Goal: Task Accomplishment & Management: Use online tool/utility

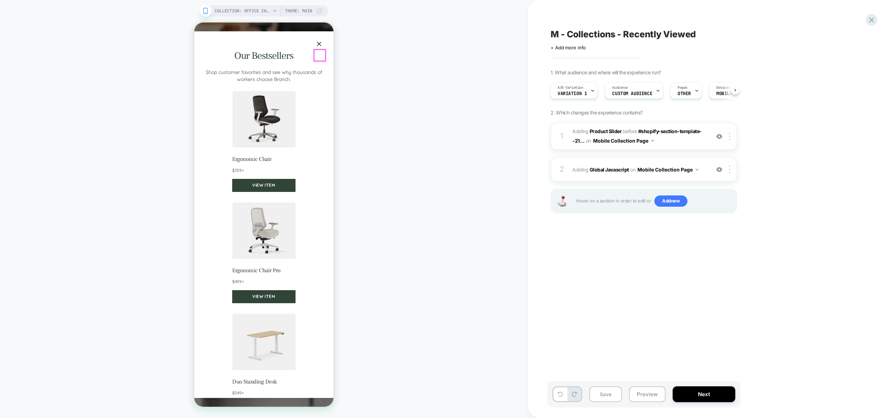
click at [320, 50] on button "×" at bounding box center [319, 43] width 11 height 11
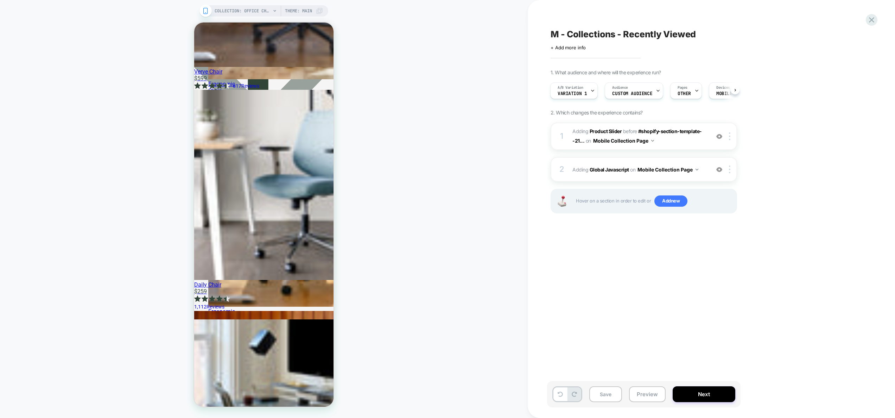
scroll to position [2728, 0]
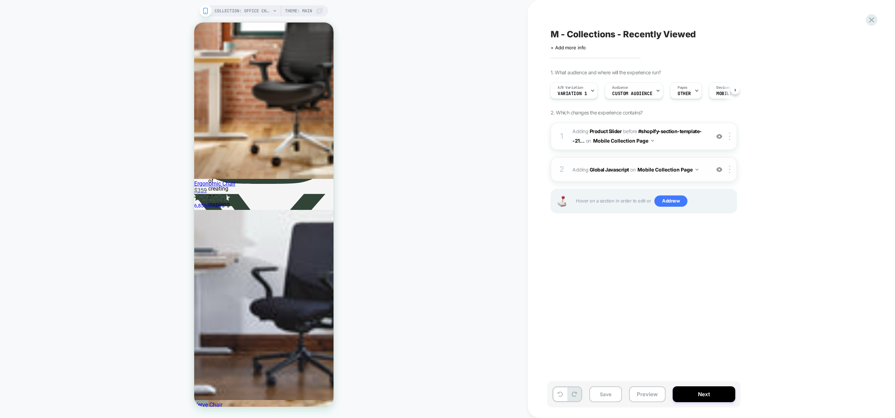
click at [722, 170] on img at bounding box center [720, 169] width 6 height 6
click at [720, 136] on img at bounding box center [720, 136] width 6 height 6
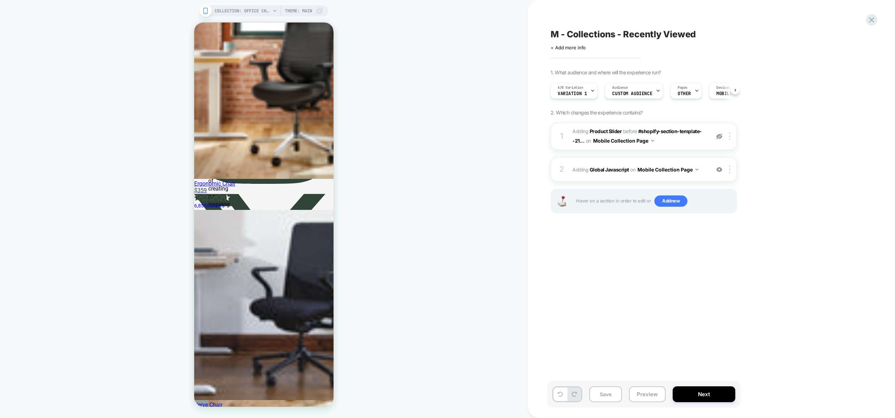
click at [720, 136] on img at bounding box center [720, 136] width 6 height 6
click at [0, 0] on button "Preview" at bounding box center [0, 0] width 0 height 0
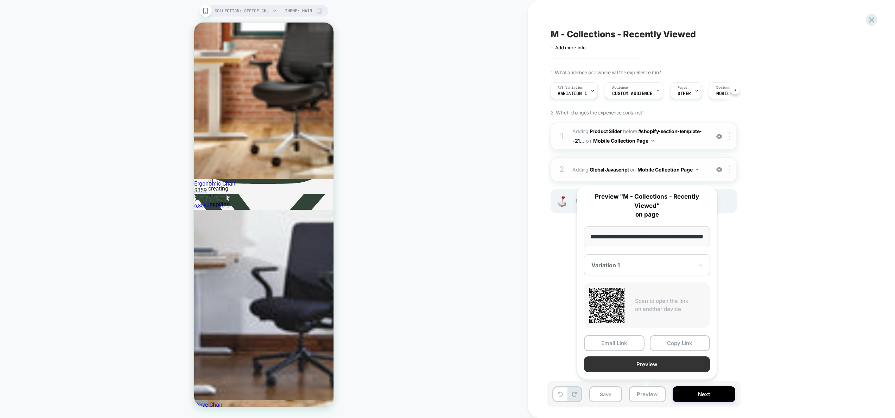
scroll to position [0, 0]
drag, startPoint x: 653, startPoint y: 365, endPoint x: 724, endPoint y: 128, distance: 247.4
click at [841, 352] on body "COLLECTION: Office Chairs (Category) COLLECTION: Office Chairs (Category) Theme…" at bounding box center [447, 209] width 895 height 418
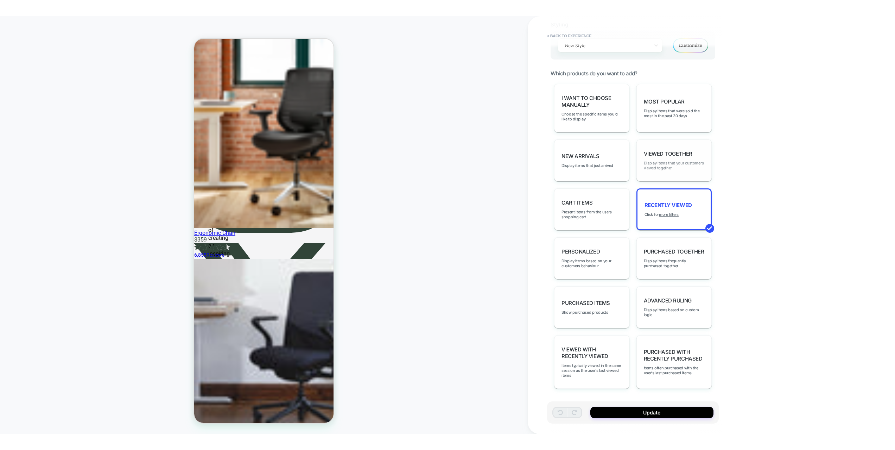
scroll to position [265, 0]
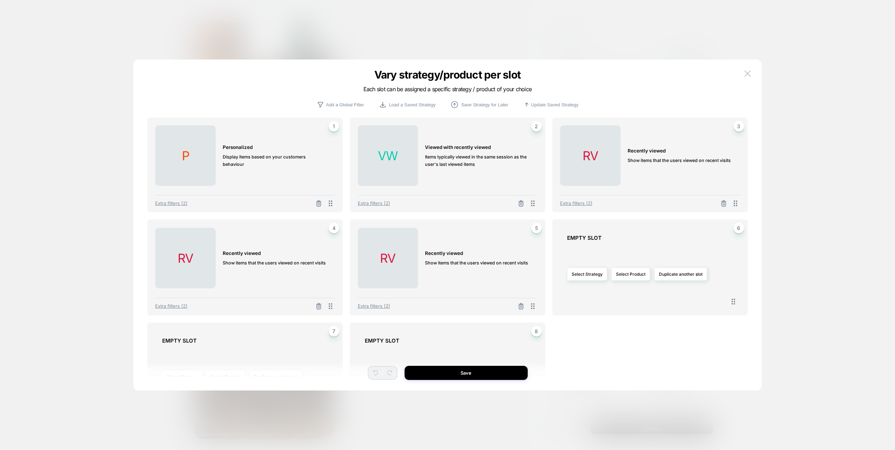
scroll to position [234, 0]
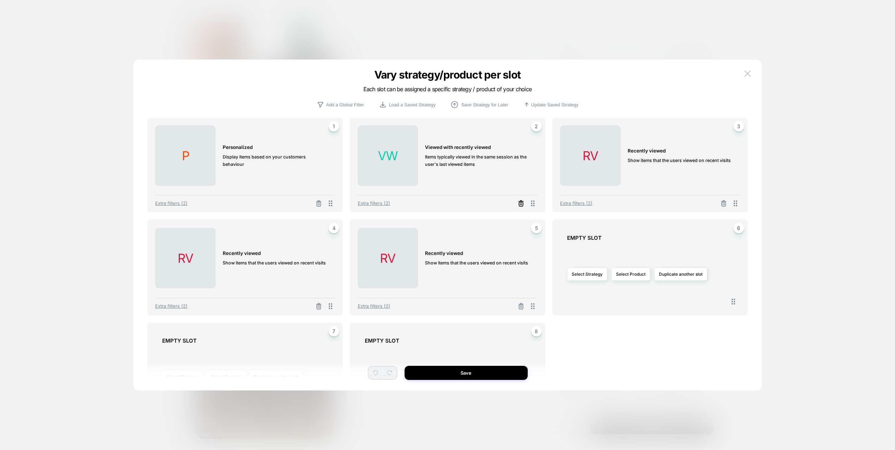
click at [520, 204] on icon at bounding box center [521, 203] width 7 height 7
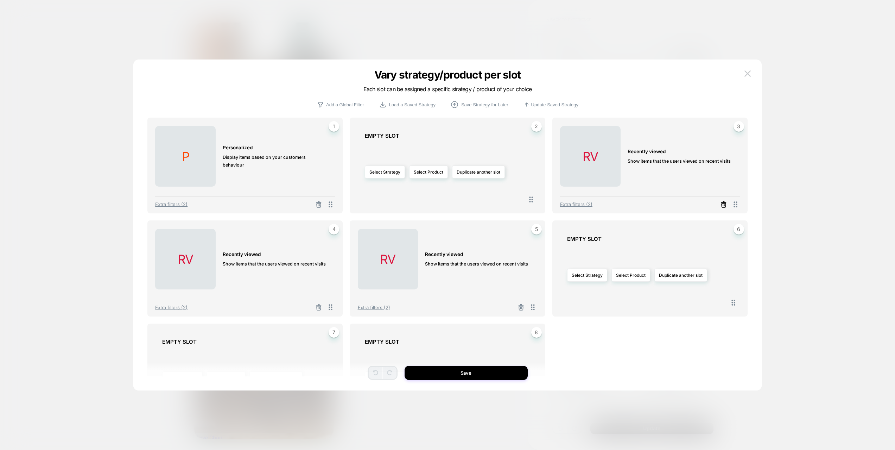
click at [723, 204] on icon at bounding box center [723, 204] width 7 height 7
click at [322, 306] on button at bounding box center [318, 307] width 11 height 9
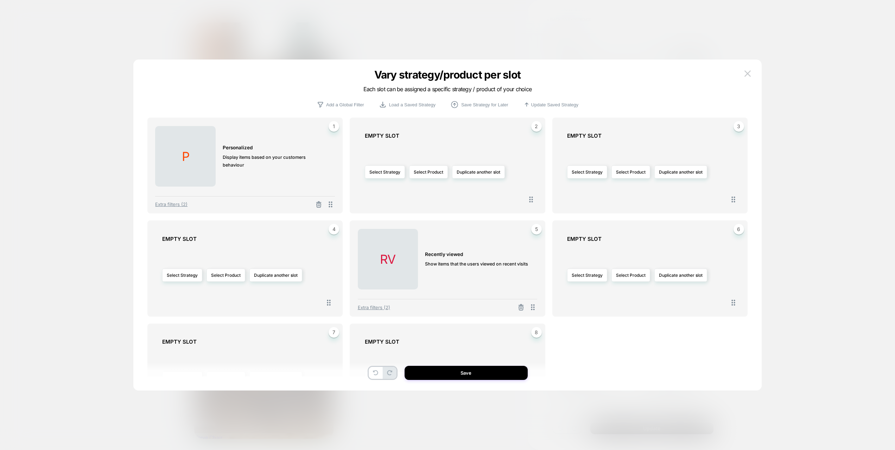
click at [517, 306] on button at bounding box center [521, 307] width 11 height 9
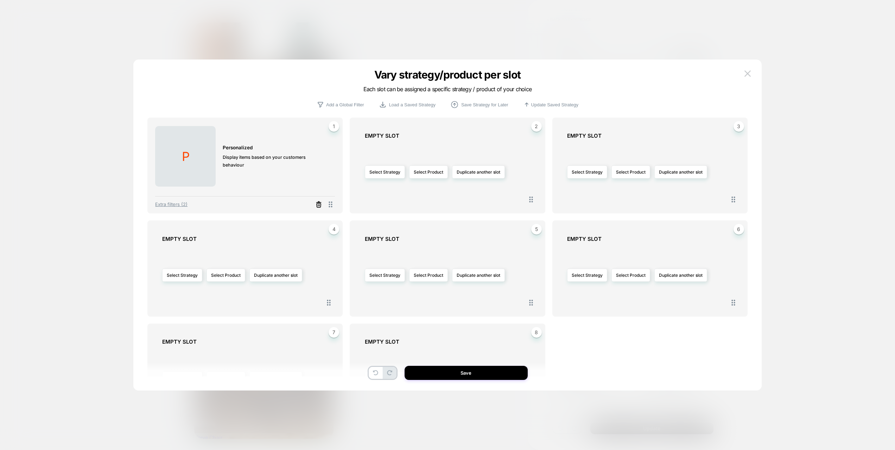
click at [321, 207] on icon at bounding box center [318, 204] width 7 height 7
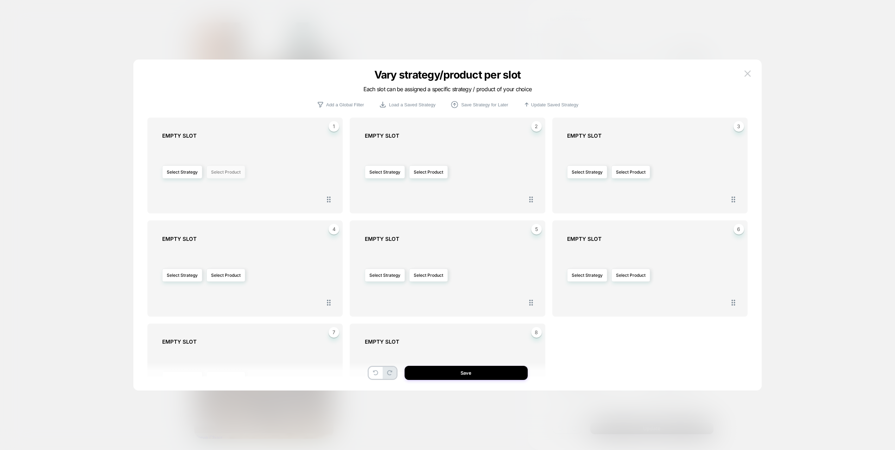
click at [222, 171] on button "Select Product" at bounding box center [226, 171] width 39 height 13
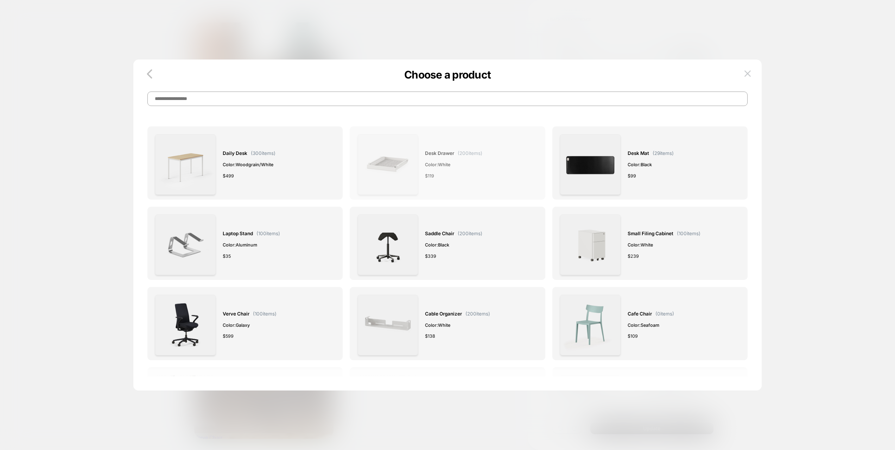
click at [443, 179] on div "$ 119" at bounding box center [453, 175] width 57 height 7
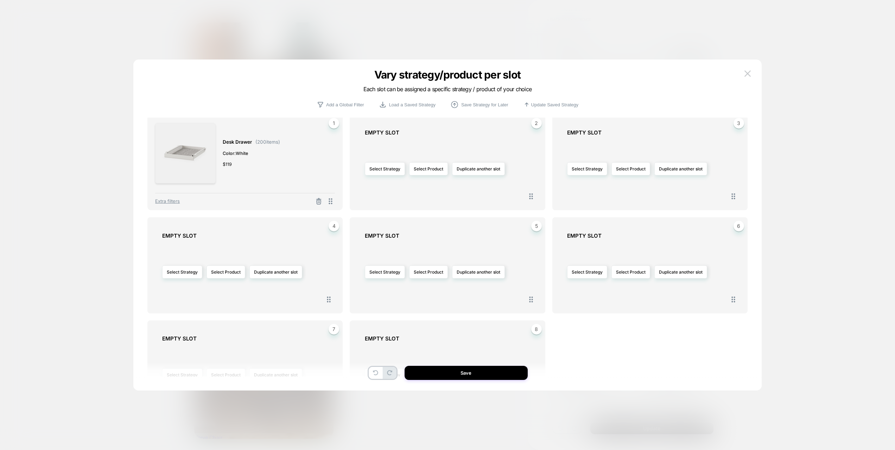
scroll to position [0, 0]
drag, startPoint x: 495, startPoint y: 367, endPoint x: 494, endPoint y: 362, distance: 5.5
click at [495, 367] on button "Save" at bounding box center [466, 373] width 123 height 14
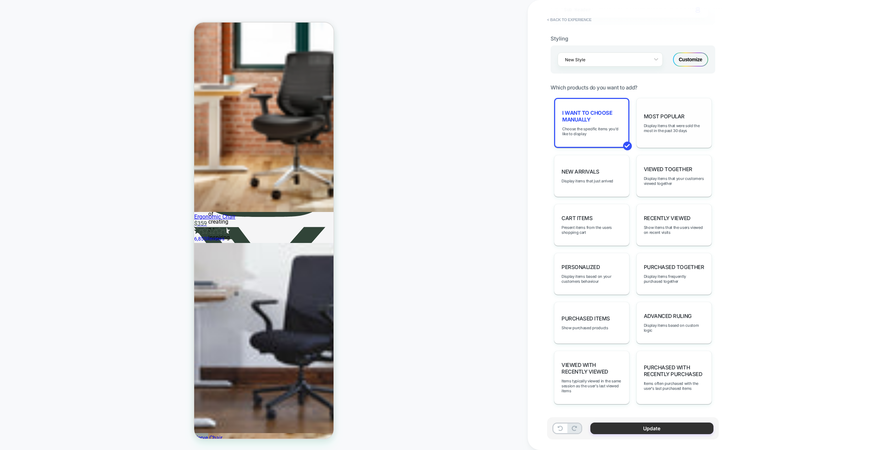
click at [667, 431] on button "Update" at bounding box center [652, 428] width 123 height 12
type textarea "*"
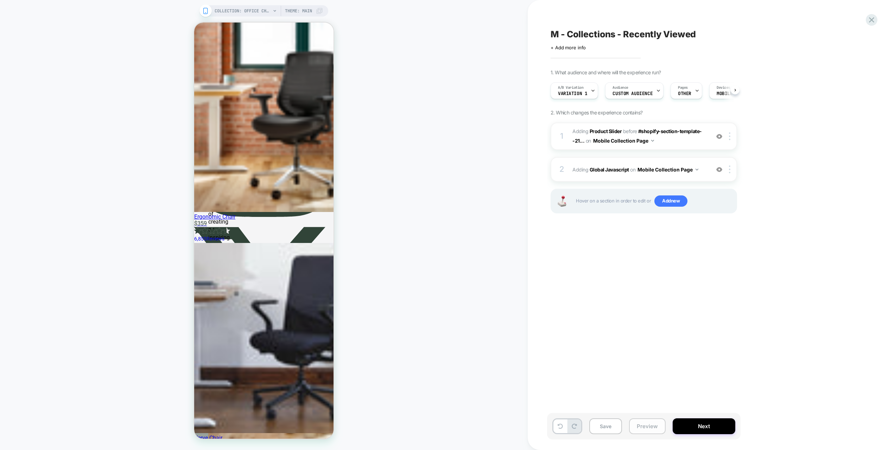
scroll to position [0, 0]
click at [651, 428] on button "Preview" at bounding box center [647, 426] width 37 height 16
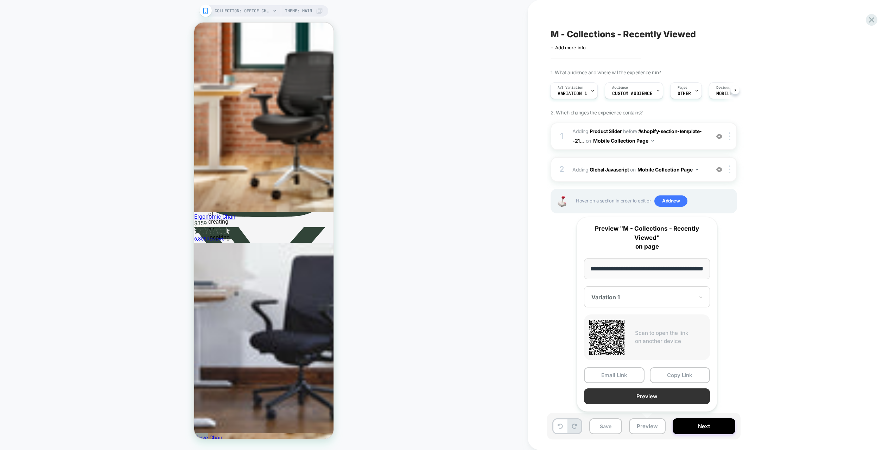
scroll to position [0, 0]
click at [648, 398] on button "Preview" at bounding box center [647, 396] width 126 height 16
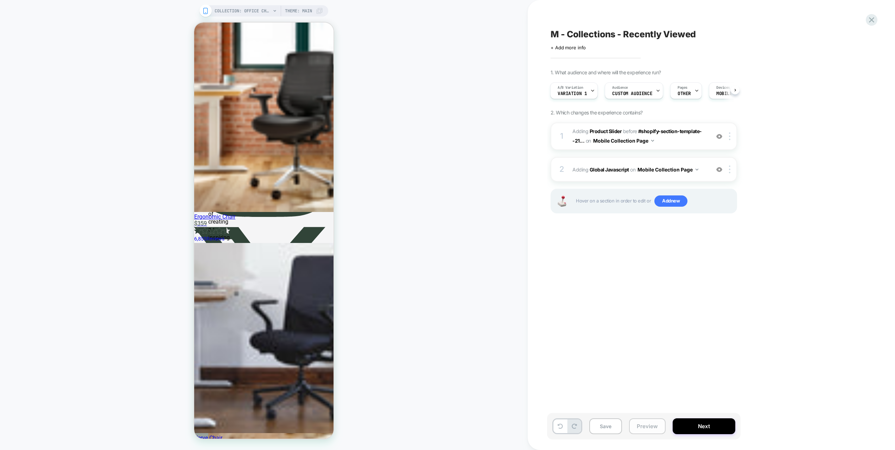
click at [648, 427] on button "Preview" at bounding box center [647, 426] width 37 height 16
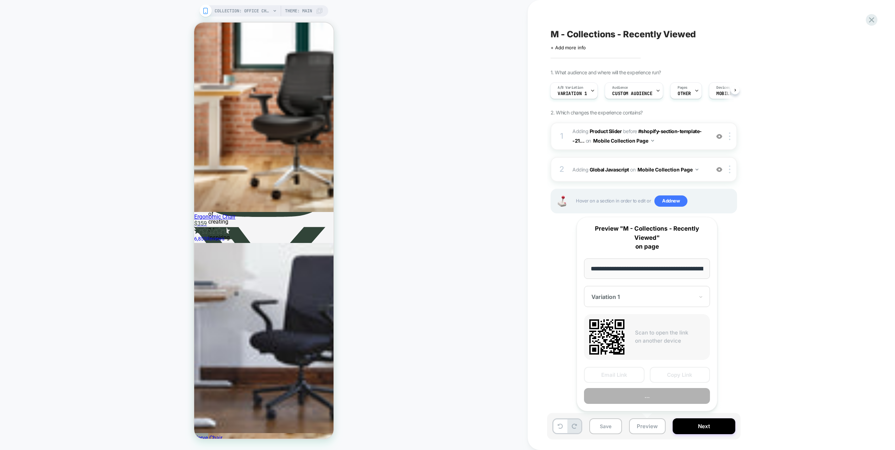
scroll to position [0, 103]
click at [651, 399] on button "Preview" at bounding box center [647, 396] width 126 height 16
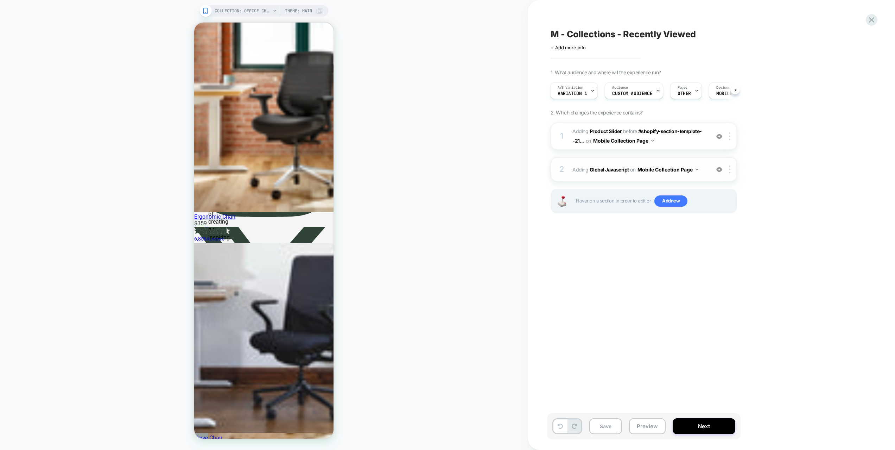
click at [700, 177] on div "2 Adding Global Javascript on Mobile Collection Page Add Before Add After Copy …" at bounding box center [644, 169] width 187 height 25
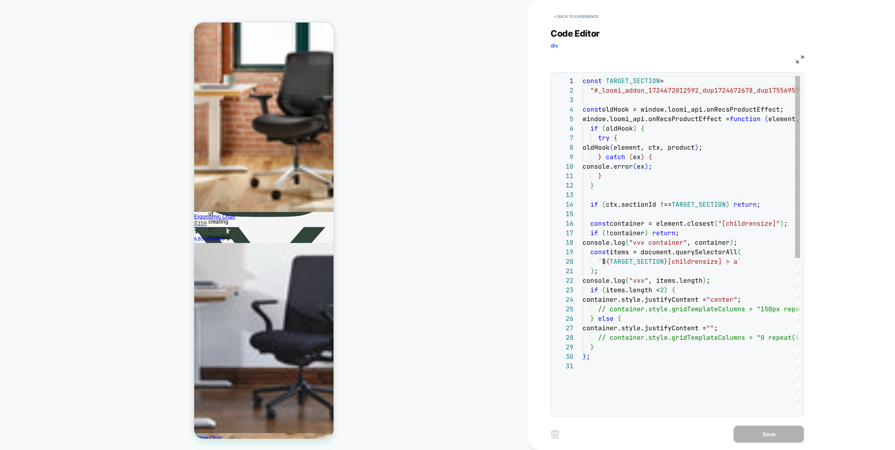
scroll to position [95, 0]
click at [692, 222] on div "if ( oldHook ) { try { oldHook ( element, ctx, product ) ; } catch ( ex ) { con…" at bounding box center [745, 387] width 324 height 622
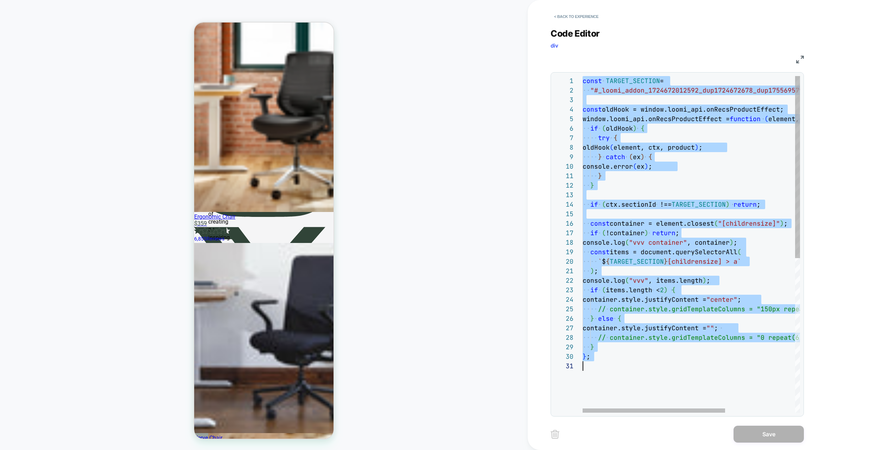
click at [655, 334] on div "if ( oldHook ) { try { oldHook ( element, ctx, product ) ; } catch ( ex ) { con…" at bounding box center [745, 387] width 324 height 622
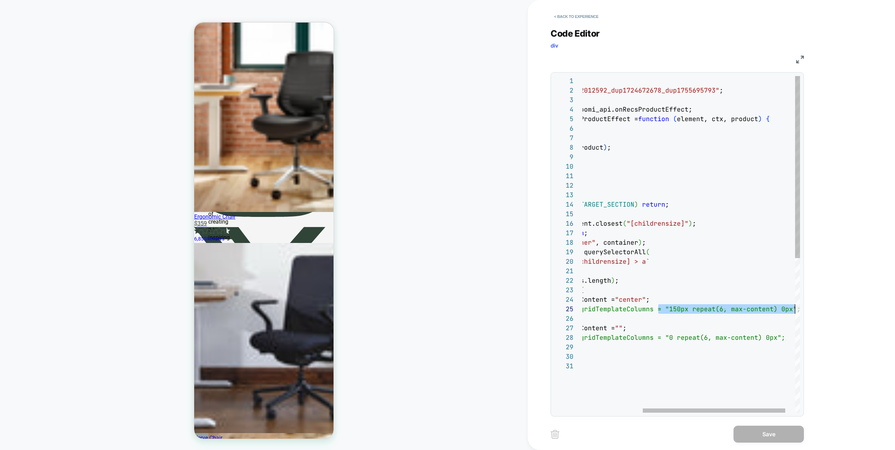
drag, startPoint x: 751, startPoint y: 309, endPoint x: 801, endPoint y: 310, distance: 50.3
click at [811, 310] on div "if ( oldHook ) { try { oldHook ( element, ctx, product ) ; } catch ( ex ) { con…" at bounding box center [653, 387] width 324 height 622
click at [769, 309] on div "if ( oldHook ) { try { oldHook ( element, ctx, product ) ; } catch ( ex ) { con…" at bounding box center [653, 387] width 324 height 622
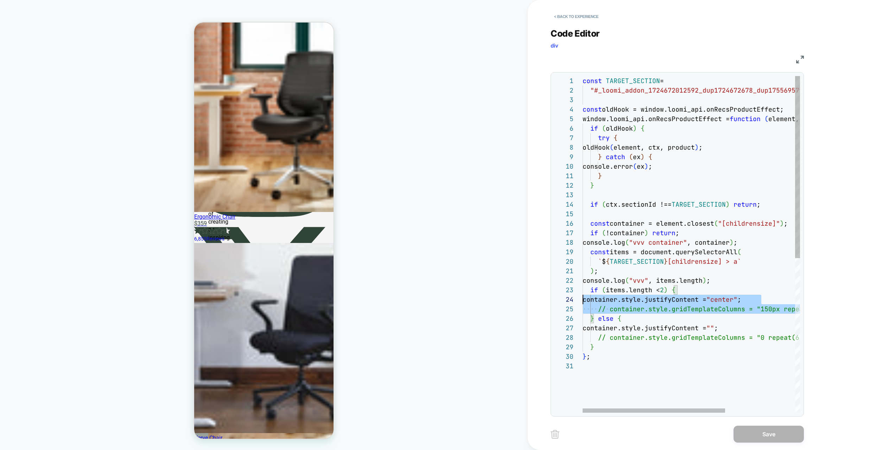
scroll to position [38, 0]
drag, startPoint x: 794, startPoint y: 309, endPoint x: 599, endPoint y: 309, distance: 194.6
click at [599, 309] on div "if ( oldHook ) { try { oldHook ( element, ctx, product ) ; } catch ( ex ) { con…" at bounding box center [745, 387] width 324 height 622
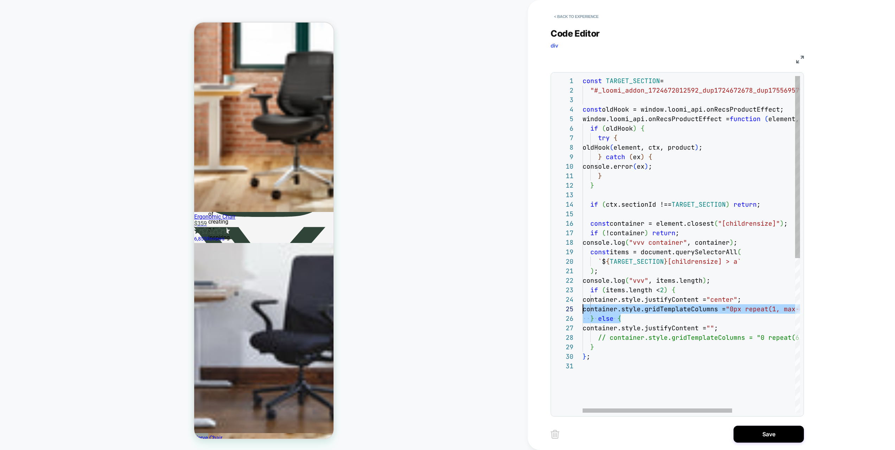
drag, startPoint x: 766, startPoint y: 319, endPoint x: 575, endPoint y: 307, distance: 191.8
click at [583, 307] on div "if ( oldHook ) { try { oldHook ( element, ctx, product ) ; } catch ( ex ) { con…" at bounding box center [737, 387] width 309 height 622
click at [690, 318] on div "if ( oldHook ) { try { oldHook ( element, ctx, product ) ; } catch ( ex ) { con…" at bounding box center [737, 387] width 309 height 622
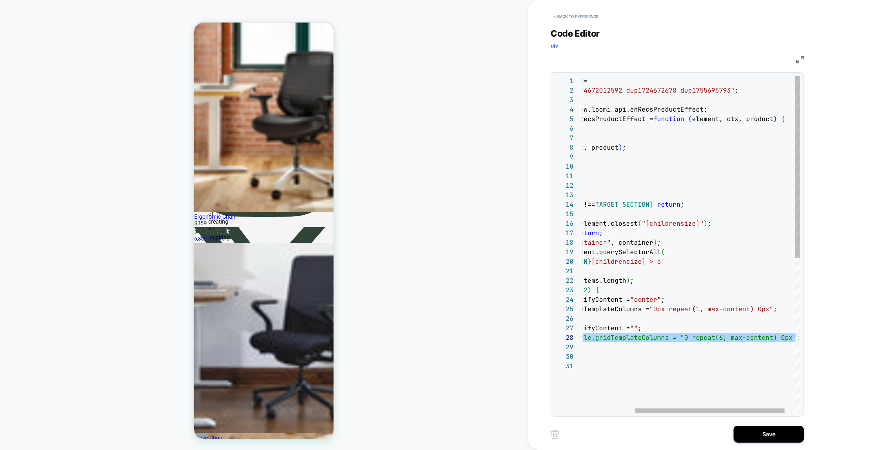
drag, startPoint x: 597, startPoint y: 338, endPoint x: 813, endPoint y: 333, distance: 215.8
click at [813, 333] on div "if ( oldHook ) { try { oldHook ( element, ctx, product ) ; } catch ( ex ) { con…" at bounding box center [660, 387] width 309 height 622
click at [664, 336] on div "if ( oldHook ) { try { oldHook ( element, ctx, product ) ; } catch ( ex ) { con…" at bounding box center [657, 387] width 305 height 622
click at [784, 336] on div "if ( oldHook ) { try { oldHook ( element, ctx, product ) ; } catch ( ex ) { con…" at bounding box center [657, 387] width 305 height 622
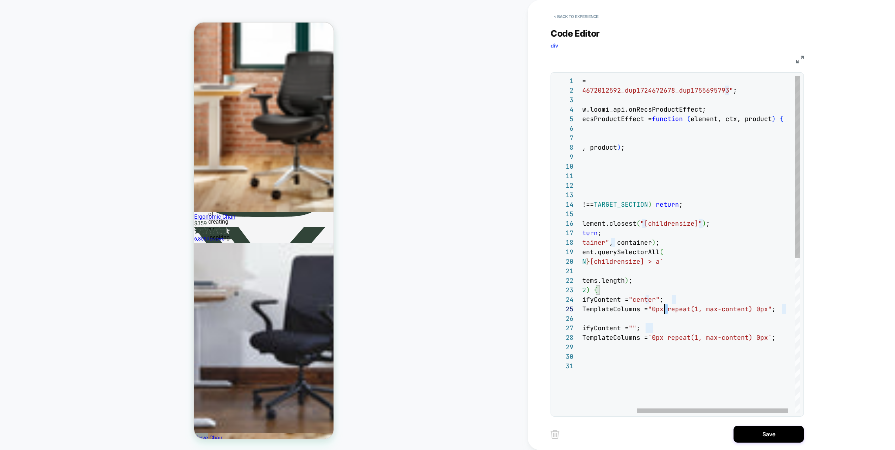
scroll to position [38, 160]
click at [665, 308] on div "if ( oldHook ) { try { oldHook ( element, ctx, product ) ; } catch ( ex ) { con…" at bounding box center [657, 387] width 305 height 622
click at [786, 308] on div "if ( oldHook ) { try { oldHook ( element, ctx, product ) ; } catch ( ex ) { con…" at bounding box center [657, 387] width 305 height 622
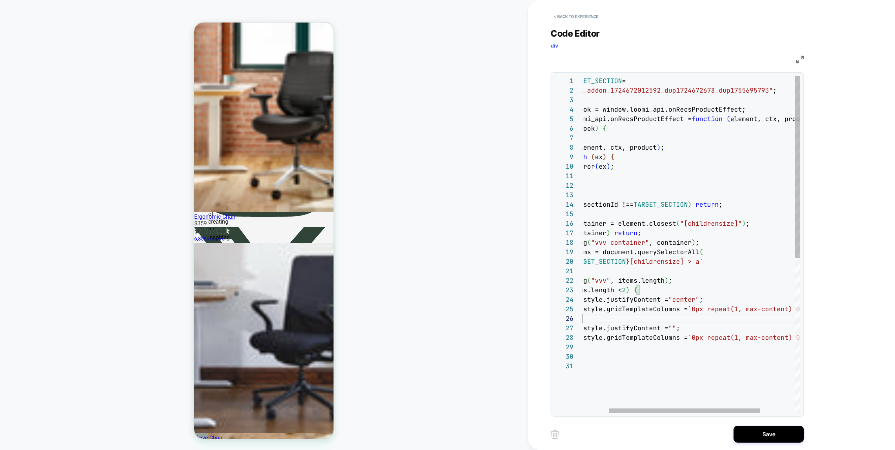
scroll to position [48, 0]
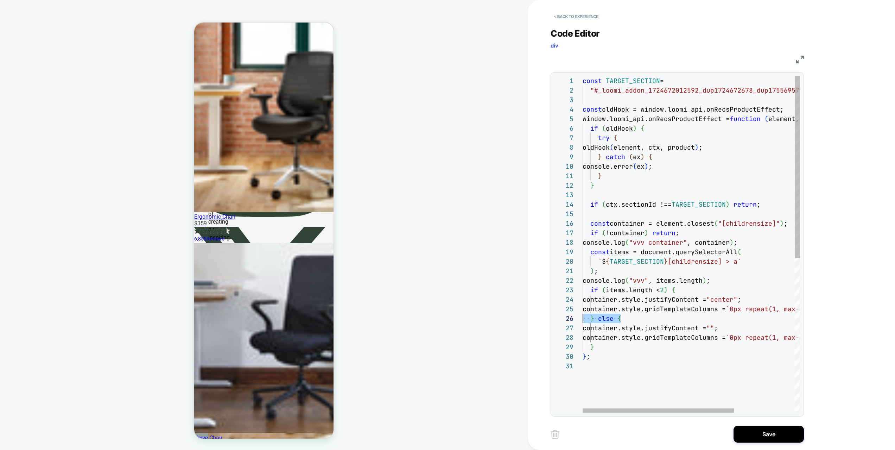
drag, startPoint x: 689, startPoint y: 321, endPoint x: 619, endPoint y: 316, distance: 69.5
click at [583, 320] on div "if ( oldHook ) { try { oldHook ( element, ctx, product ) ; } catch ( ex ) { con…" at bounding box center [735, 387] width 305 height 622
click at [733, 310] on div "if ( oldHook ) { try { oldHook ( element, ctx, product ) ; } catch ( ex ) { con…" at bounding box center [735, 387] width 305 height 622
drag, startPoint x: 663, startPoint y: 281, endPoint x: 708, endPoint y: 282, distance: 44.4
click at [708, 282] on div "if ( oldHook ) { try { oldHook ( element, ctx, product ) ; } catch ( ex ) { con…" at bounding box center [735, 387] width 305 height 622
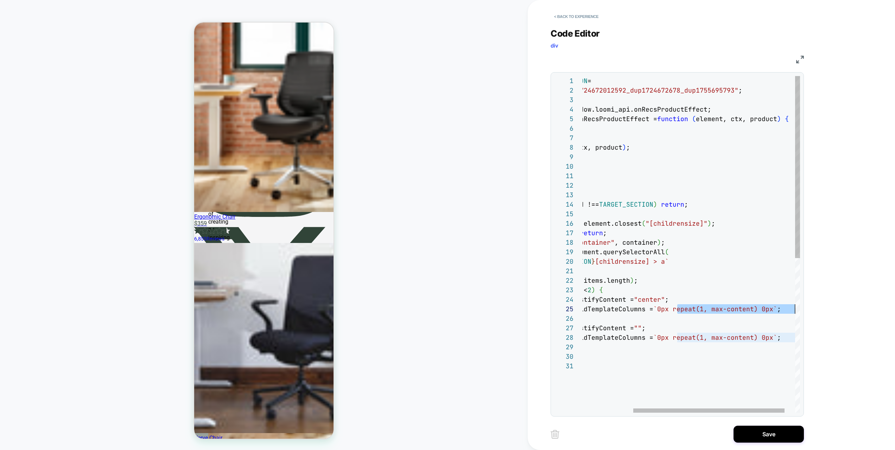
drag, startPoint x: 751, startPoint y: 312, endPoint x: 807, endPoint y: 311, distance: 56.3
click at [809, 311] on div "if ( oldHook ) { try { oldHook ( element, ctx, product ) ; } catch ( ex ) { con…" at bounding box center [662, 387] width 305 height 622
click at [738, 309] on div "if ( oldHook ) { try { oldHook ( element, ctx, product ) ; } catch ( ex ) { con…" at bounding box center [662, 387] width 305 height 622
click at [716, 310] on div "if ( oldHook ) { try { oldHook ( element, ctx, product ) ; } catch ( ex ) { con…" at bounding box center [662, 387] width 305 height 622
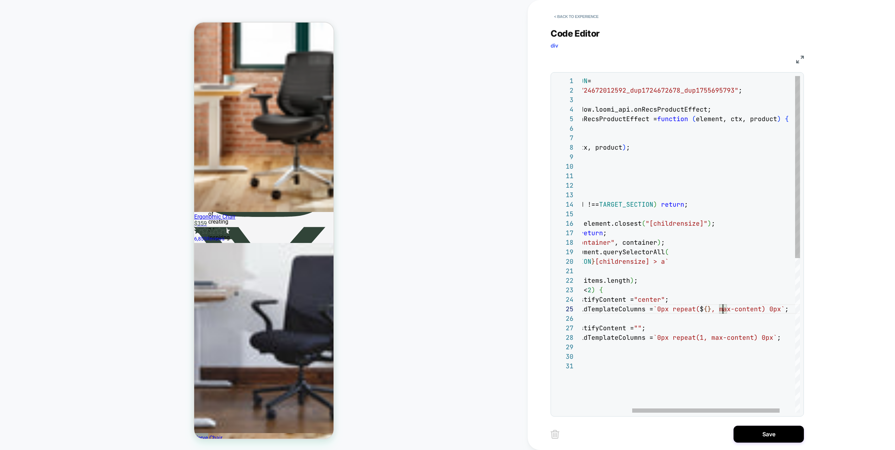
scroll to position [38, 258]
drag, startPoint x: 773, startPoint y: 311, endPoint x: 715, endPoint y: 310, distance: 57.4
click at [719, 339] on div "if ( oldHook ) { try { oldHook ( element, ctx, product ) ; } catch ( ex ) { con…" at bounding box center [689, 387] width 358 height 622
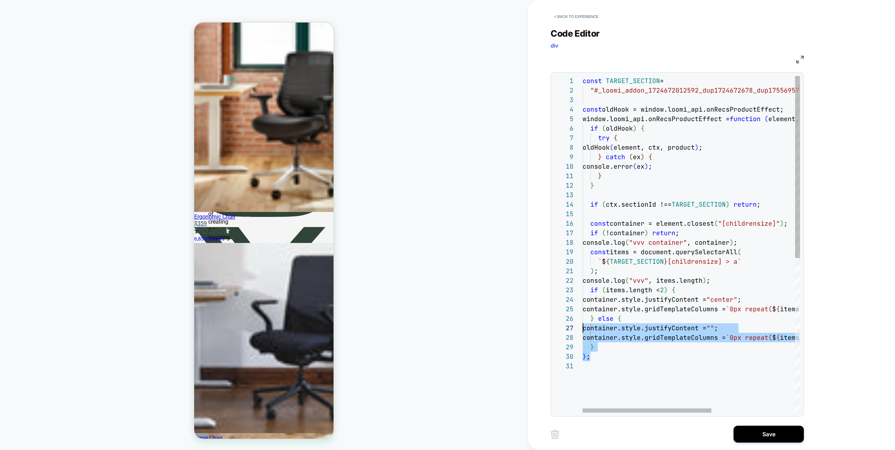
scroll to position [57, 0]
drag, startPoint x: 728, startPoint y: 355, endPoint x: 553, endPoint y: 323, distance: 177.5
click at [583, 323] on div "if ( oldHook ) { try { oldHook ( element, ctx, product ) ; } catch ( ex ) { con…" at bounding box center [762, 387] width 358 height 622
click at [699, 336] on div "if ( oldHook ) { try { oldHook ( element, ctx, product ) ; } catch ( ex ) { con…" at bounding box center [762, 387] width 358 height 622
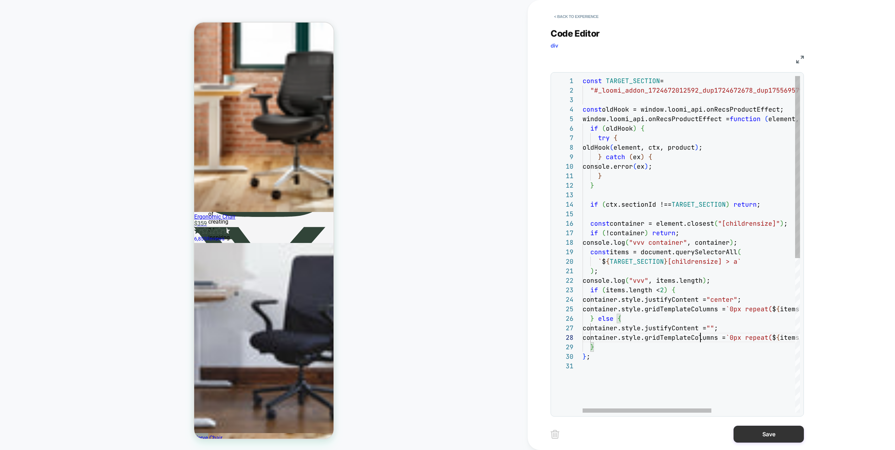
scroll to position [67, 118]
type textarea "**********"
click at [762, 431] on button "Save" at bounding box center [769, 434] width 70 height 17
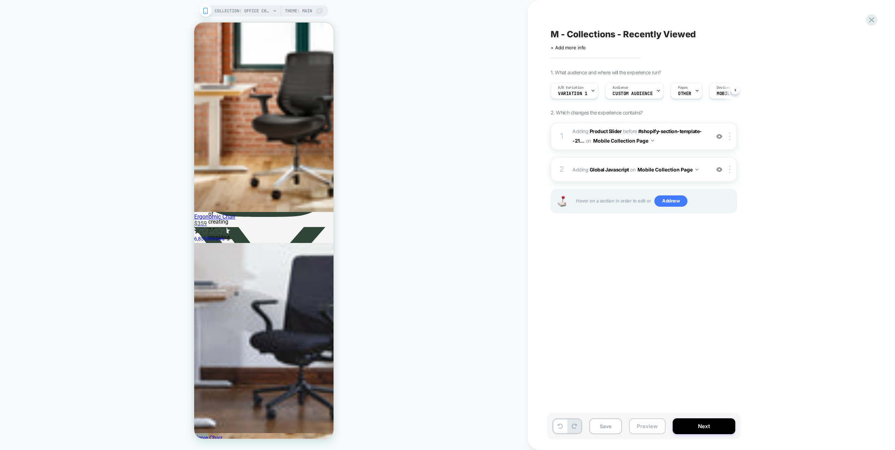
scroll to position [0, 0]
click at [648, 429] on button "Preview" at bounding box center [647, 426] width 37 height 16
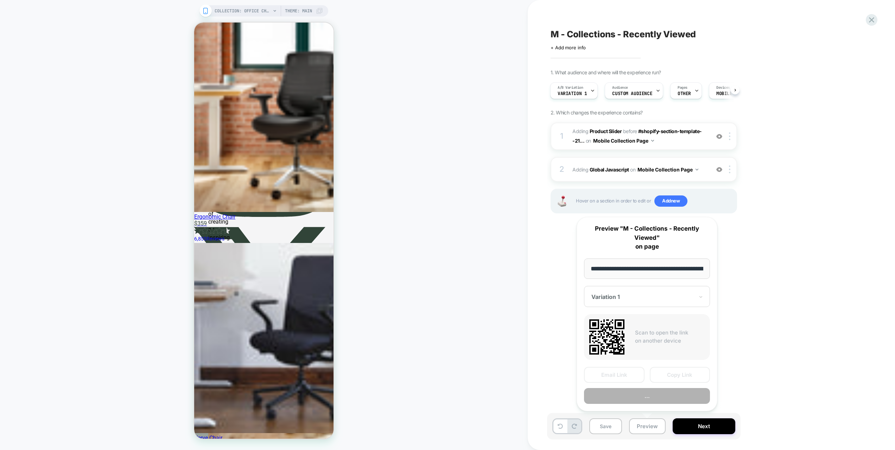
scroll to position [0, 103]
click at [651, 394] on button "Preview" at bounding box center [647, 396] width 126 height 16
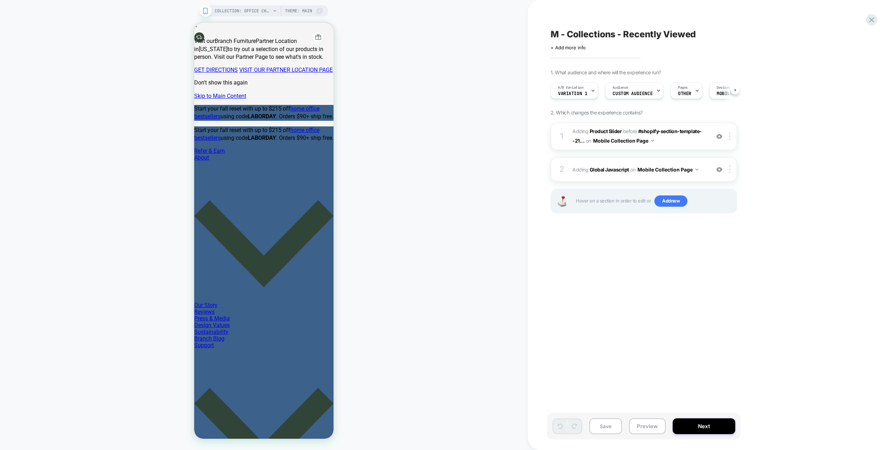
scroll to position [0, 0]
click at [707, 178] on div "2 Adding Global Javascript on Mobile Collection Page Add Before Add After Copy …" at bounding box center [644, 169] width 187 height 25
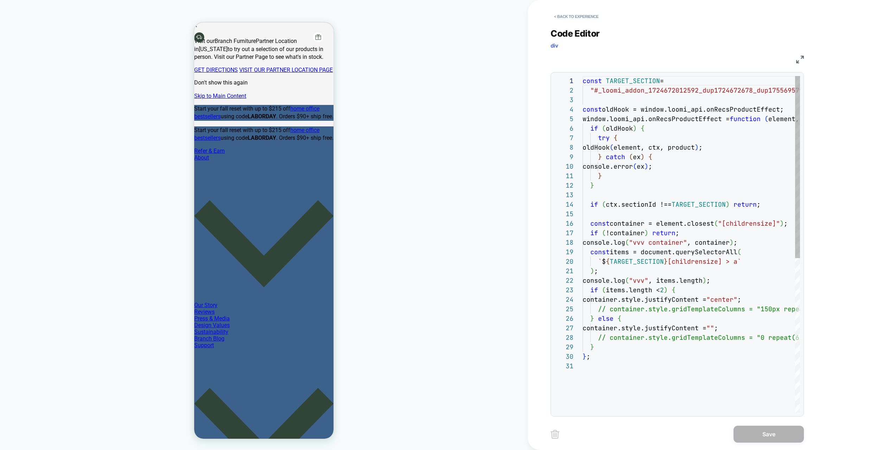
click at [710, 189] on div "const TARGET_SECTION = "#_loomi_addon_1724672012592_dup1724672678_dup1755 69579…" at bounding box center [692, 387] width 218 height 622
type textarea "**********"
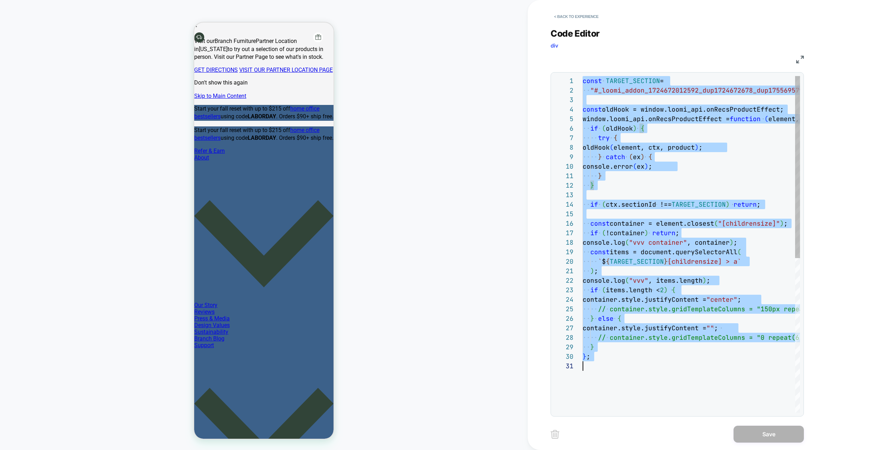
scroll to position [0, 0]
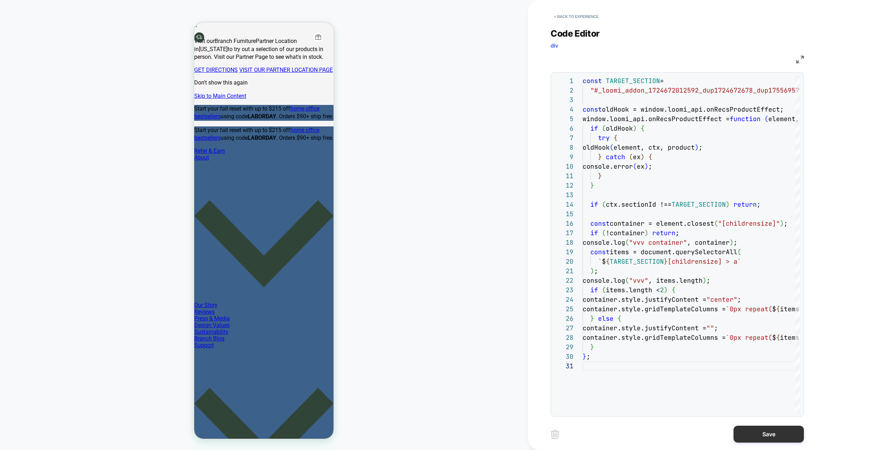
click at [766, 426] on button "Save" at bounding box center [769, 434] width 70 height 17
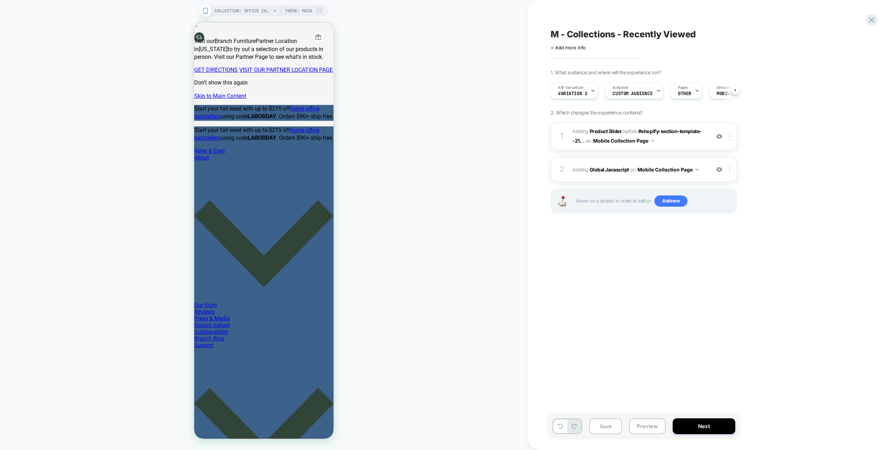
scroll to position [0, 0]
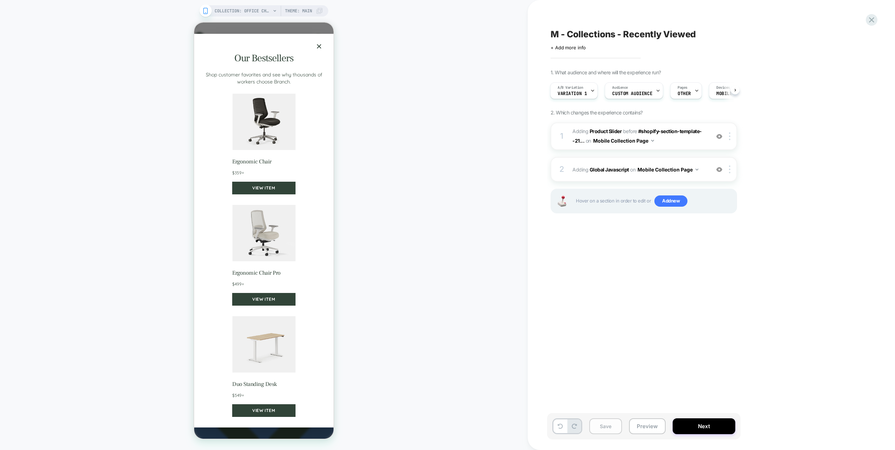
click at [0, 0] on button "Save" at bounding box center [0, 0] width 0 height 0
click at [0, 0] on button "Preview" at bounding box center [0, 0] width 0 height 0
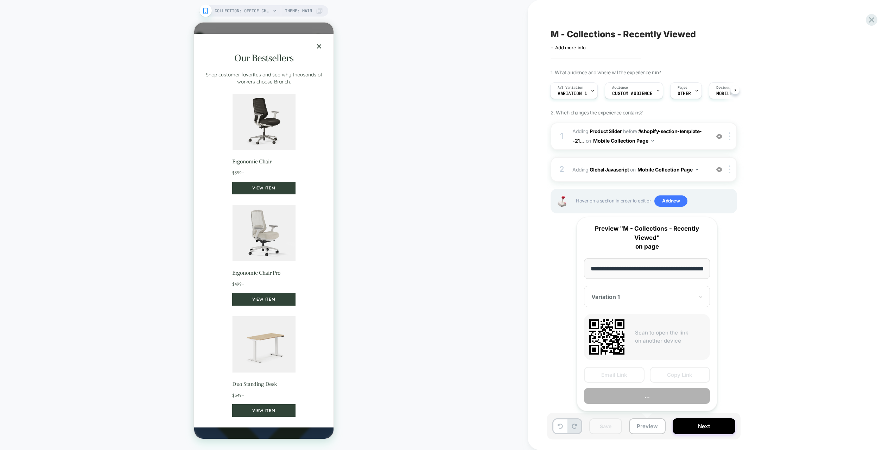
scroll to position [0, 103]
click at [644, 393] on button "Preview" at bounding box center [647, 396] width 126 height 16
